Goal: Navigation & Orientation: Find specific page/section

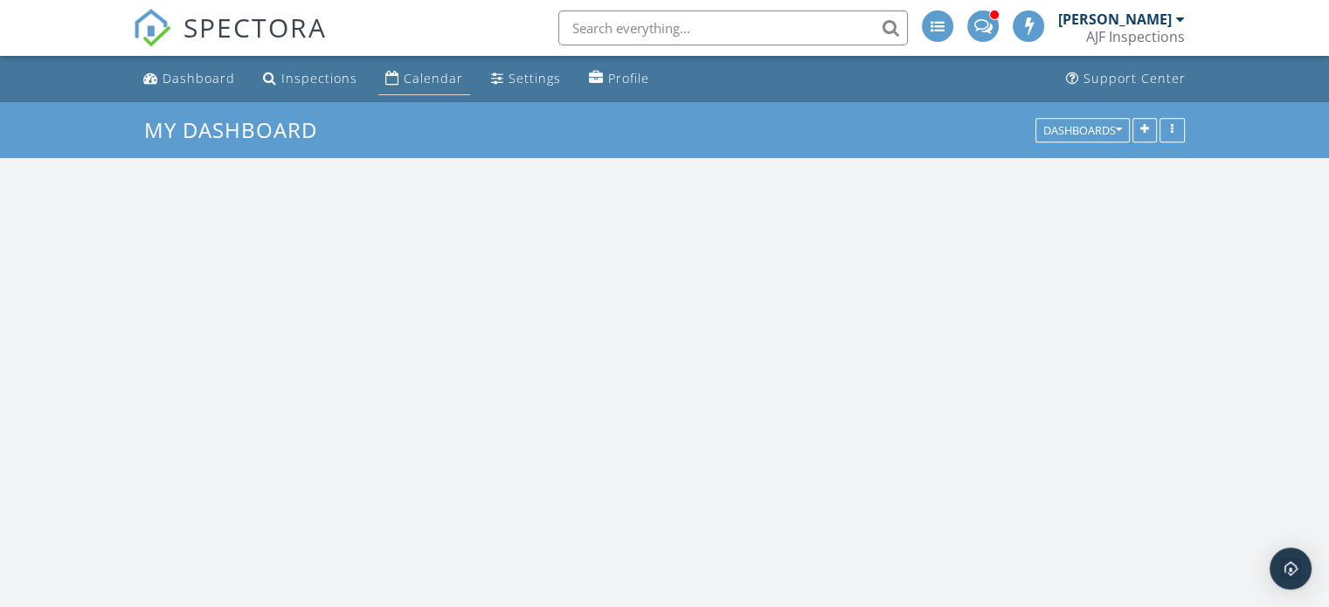
scroll to position [1967, 1357]
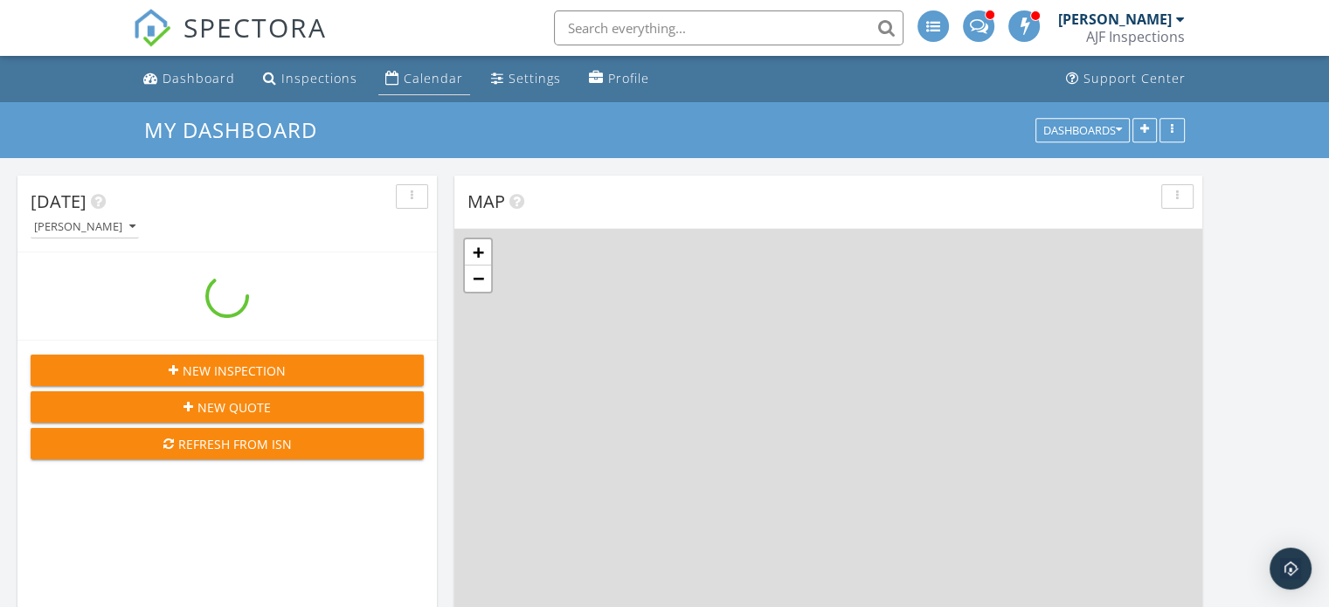
click at [417, 76] on div "Calendar" at bounding box center [433, 78] width 59 height 17
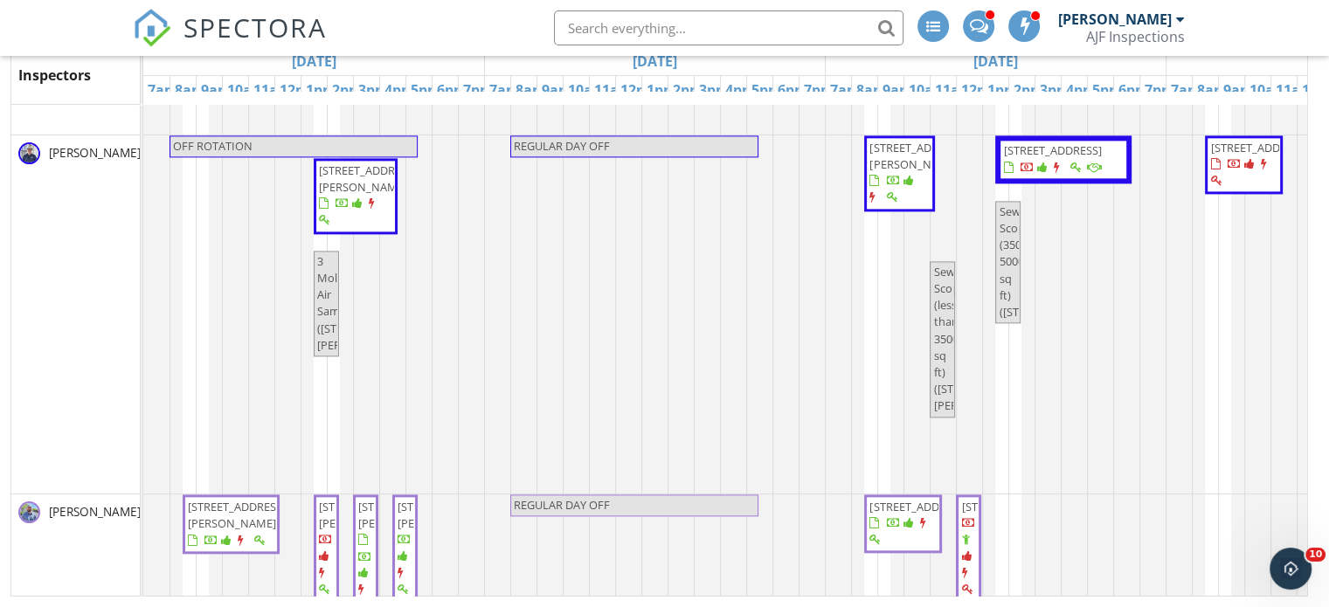
scroll to position [2136, 0]
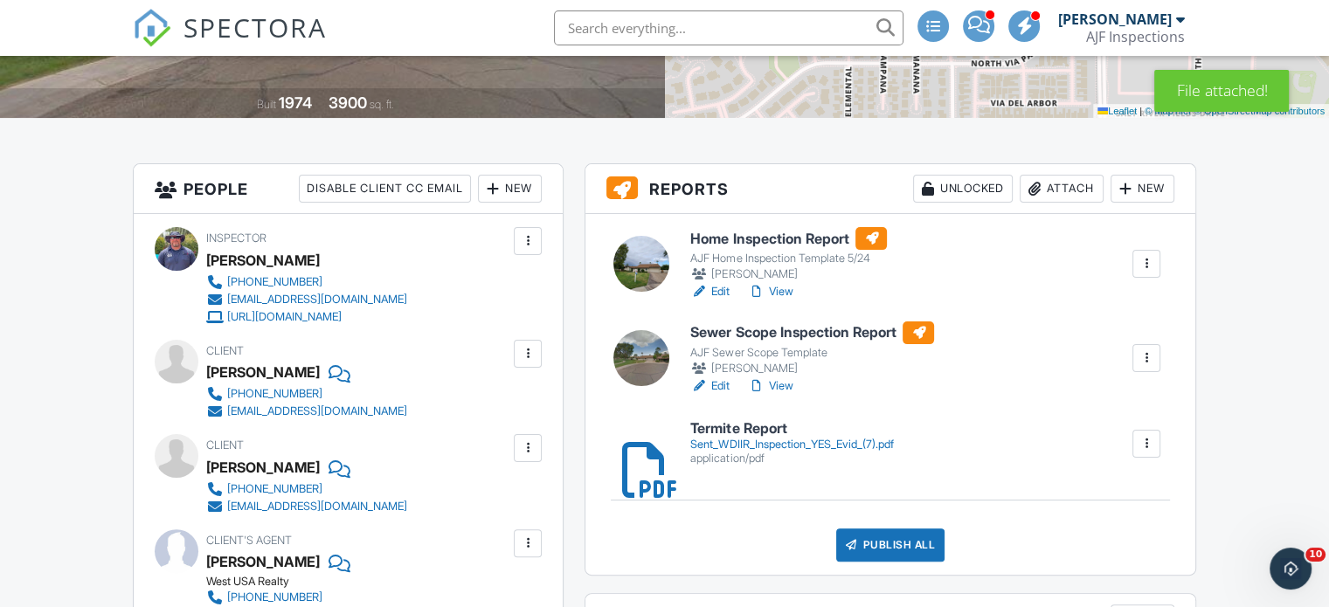
scroll to position [350, 0]
click at [788, 287] on link "View" at bounding box center [769, 290] width 45 height 17
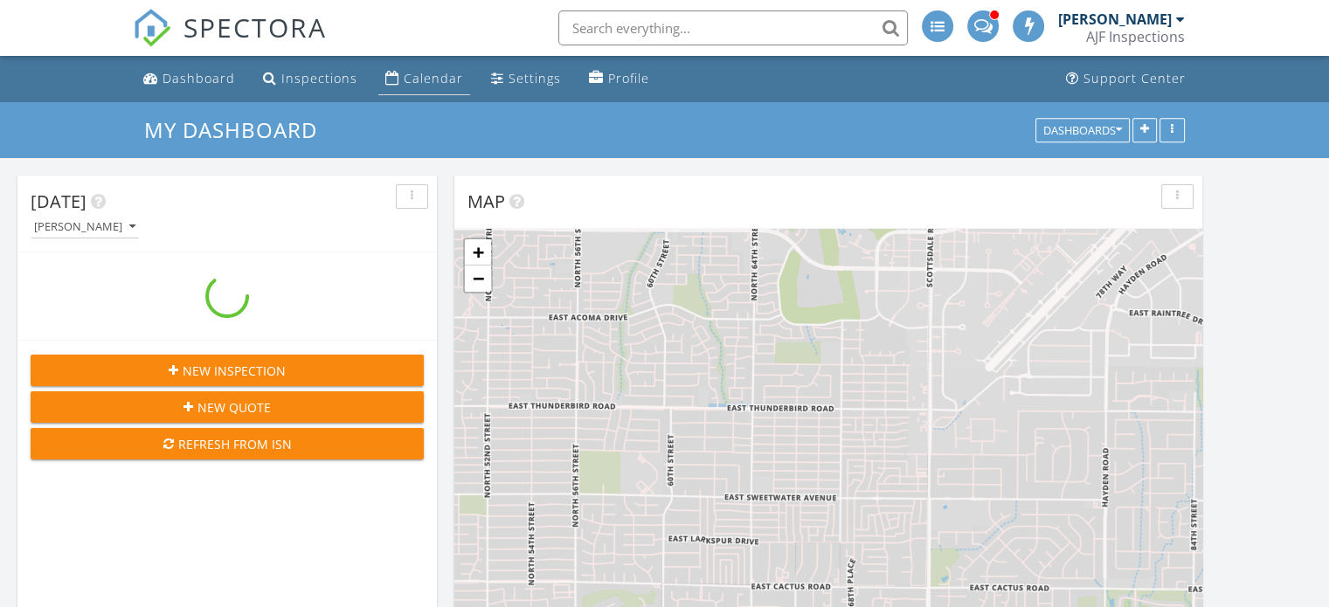
scroll to position [1967, 1357]
click at [405, 74] on div "Calendar" at bounding box center [433, 78] width 59 height 17
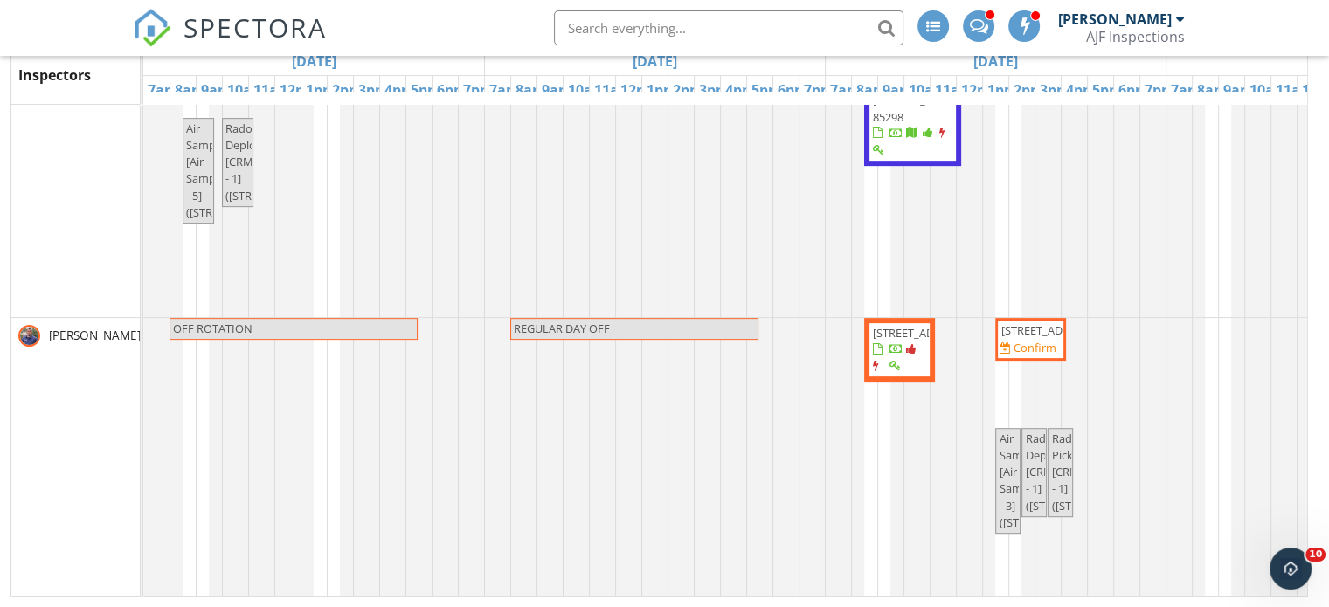
scroll to position [393, 0]
